Goal: Transaction & Acquisition: Purchase product/service

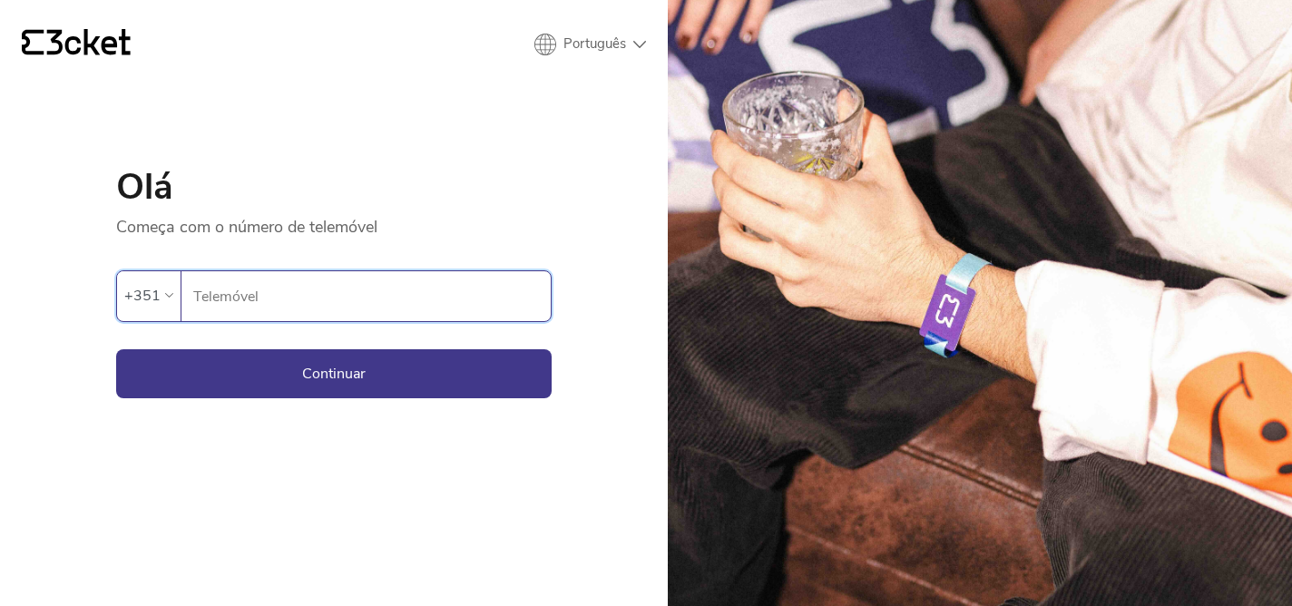
click at [262, 291] on input "Telemóvel" at bounding box center [371, 296] width 358 height 50
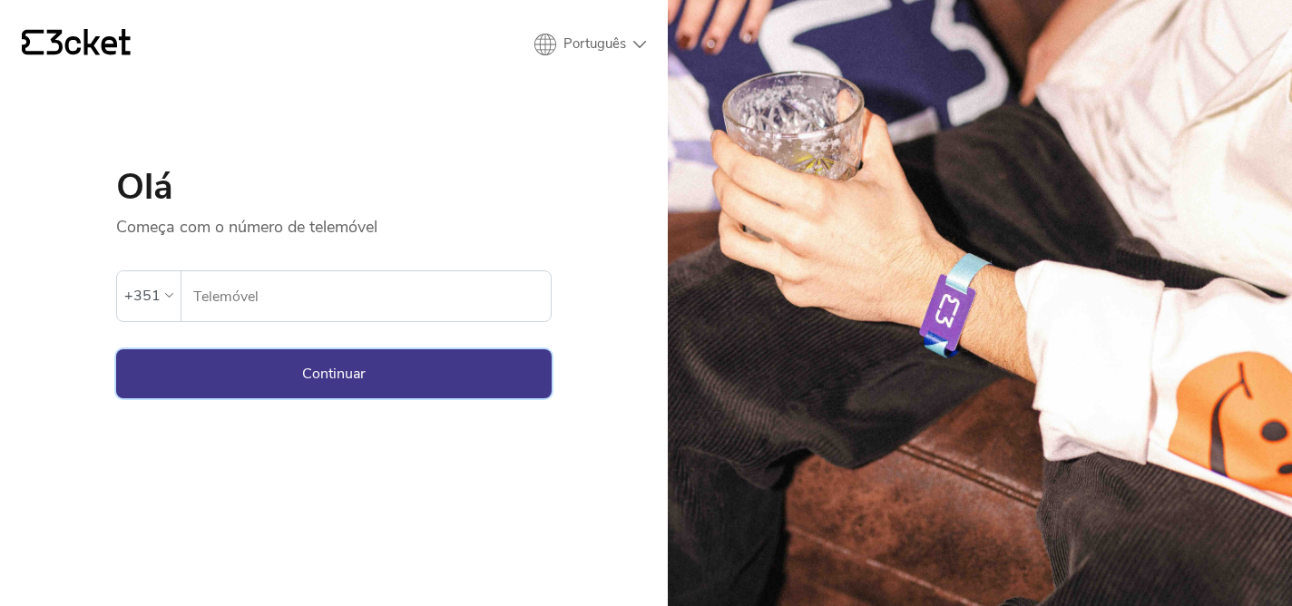
type input "915018876"
click at [336, 366] on button "Continuar" at bounding box center [333, 373] width 435 height 49
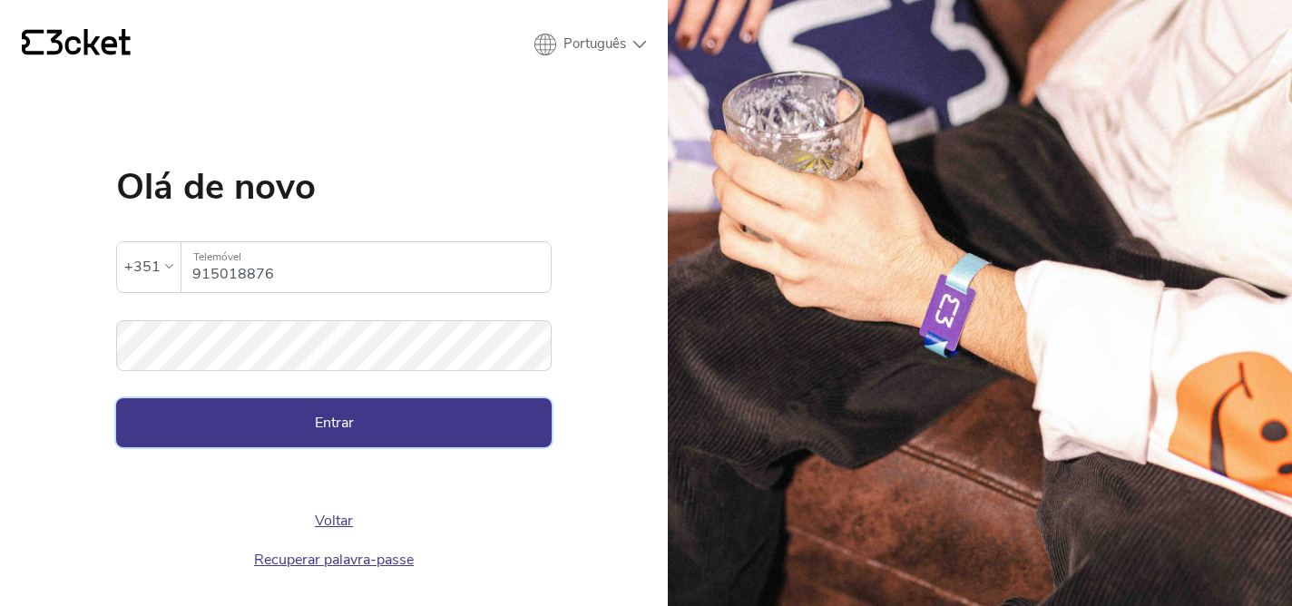
click at [294, 418] on button "Entrar" at bounding box center [333, 422] width 435 height 49
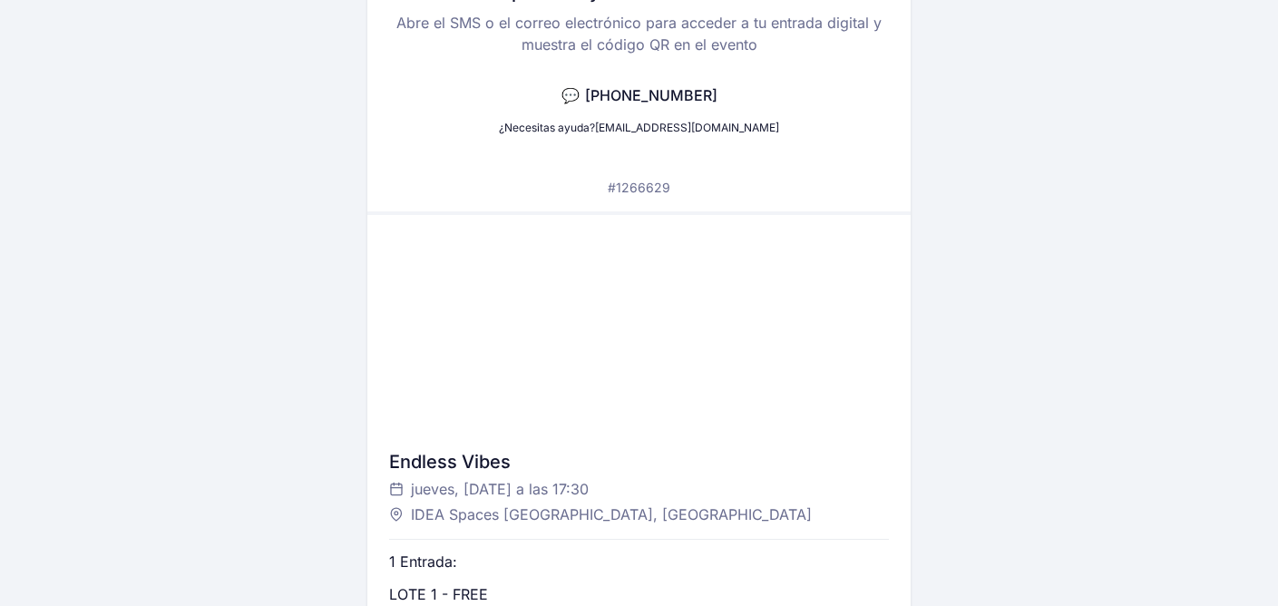
scroll to position [452, 0]
